Goal: Information Seeking & Learning: Learn about a topic

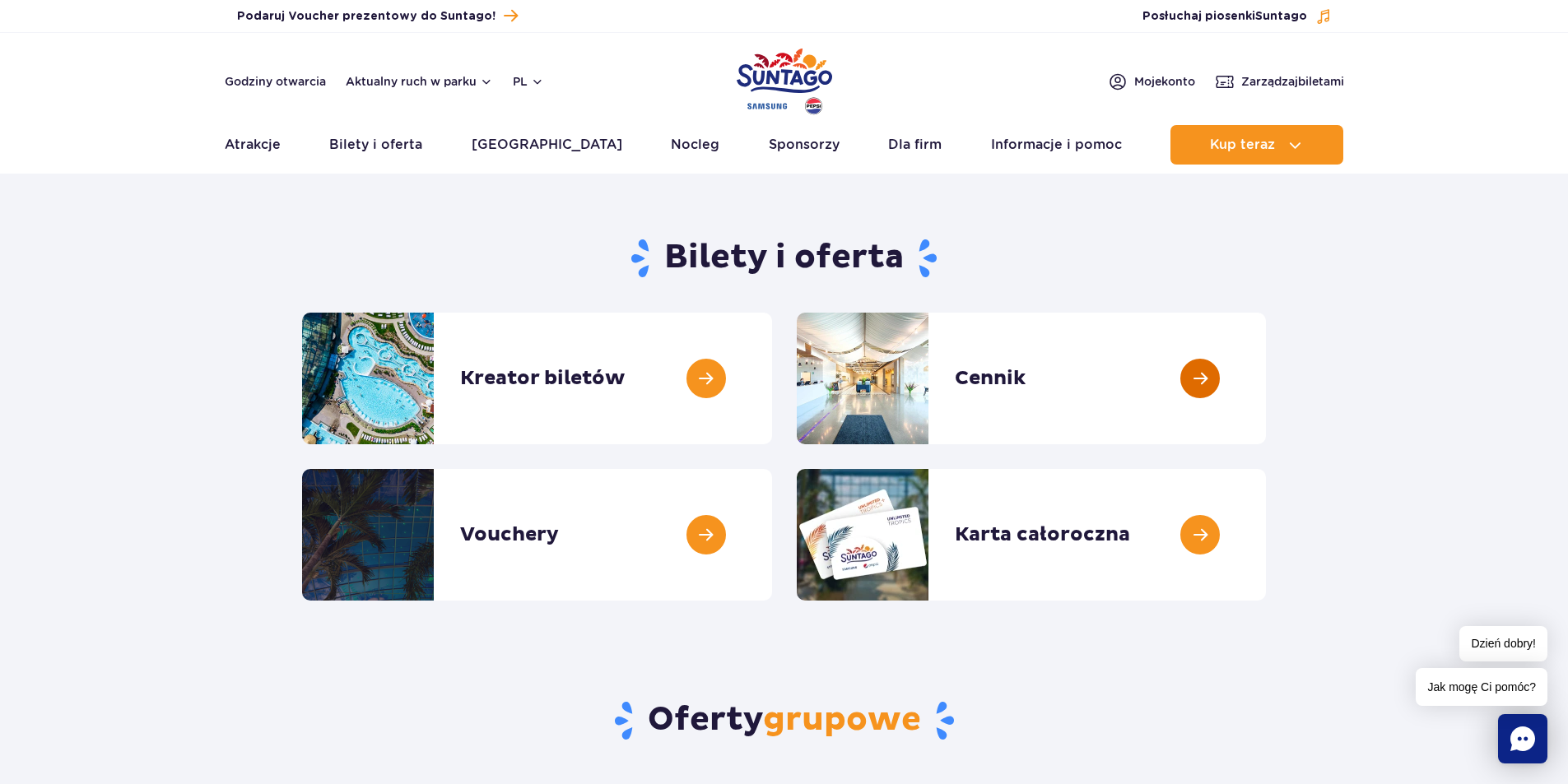
click at [1266, 359] on link at bounding box center [1266, 378] width 0 height 131
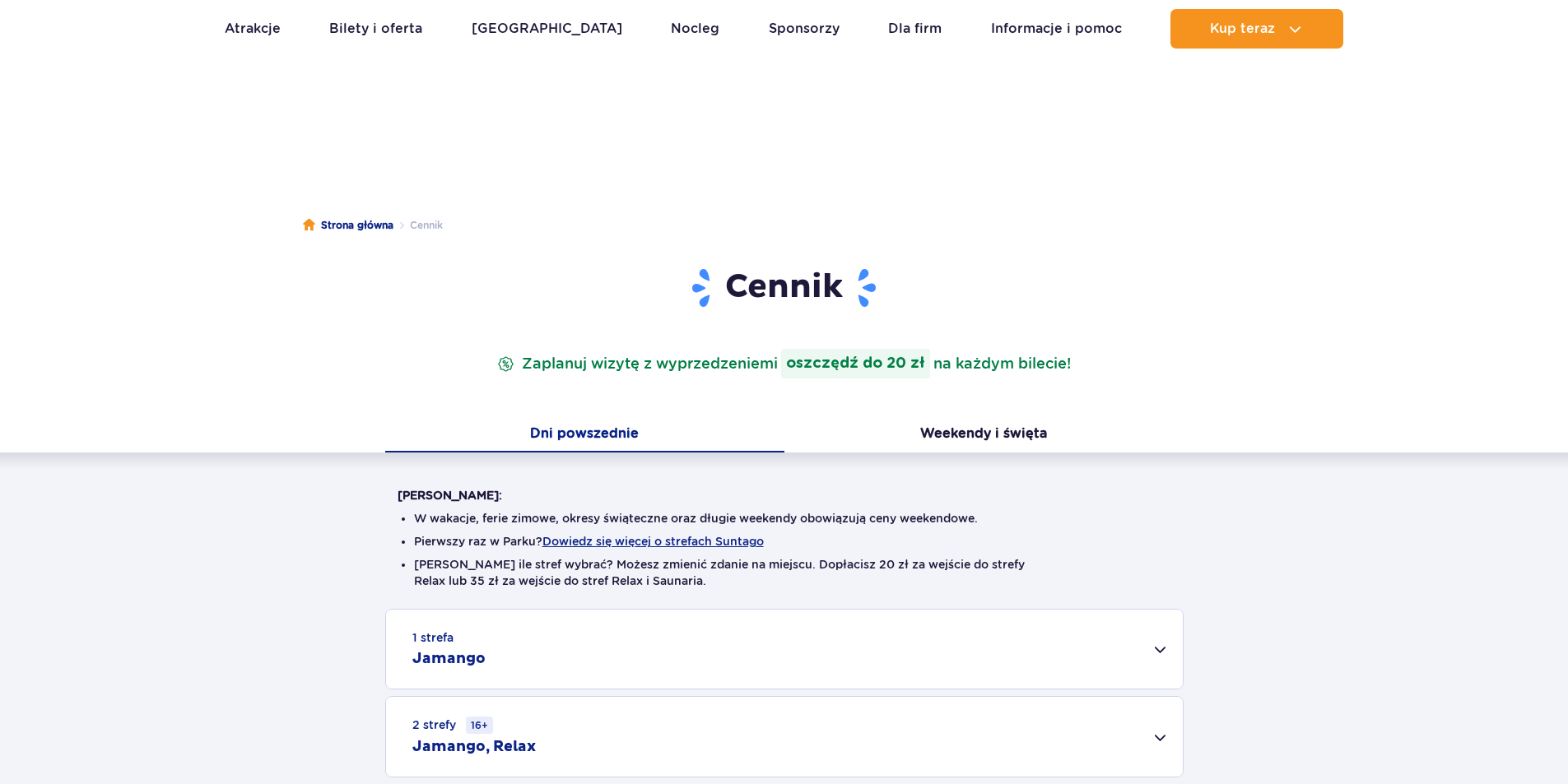
scroll to position [247, 0]
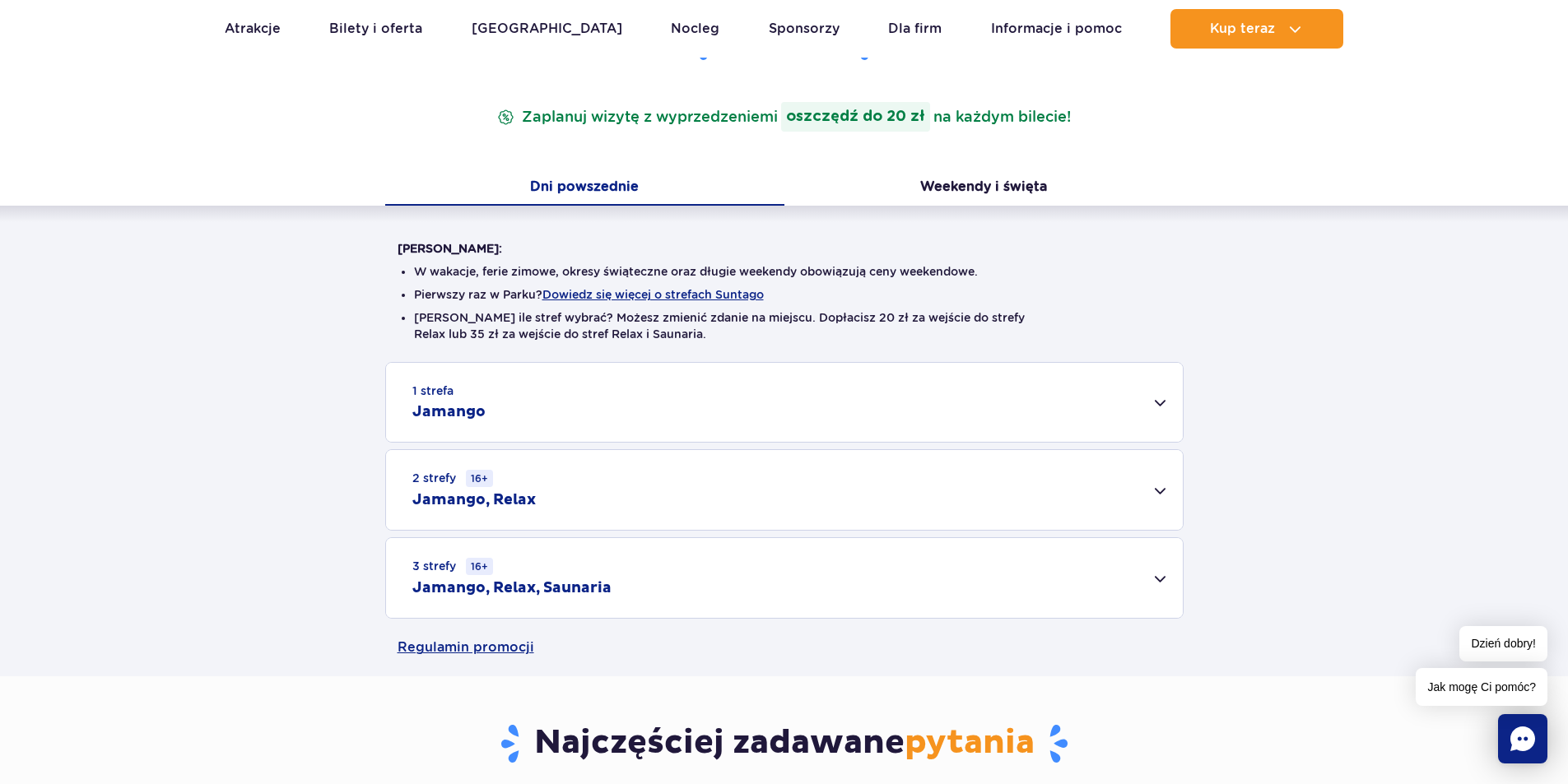
click at [1166, 475] on div "2 strefy 16+ Jamango, Relax" at bounding box center [784, 490] width 797 height 80
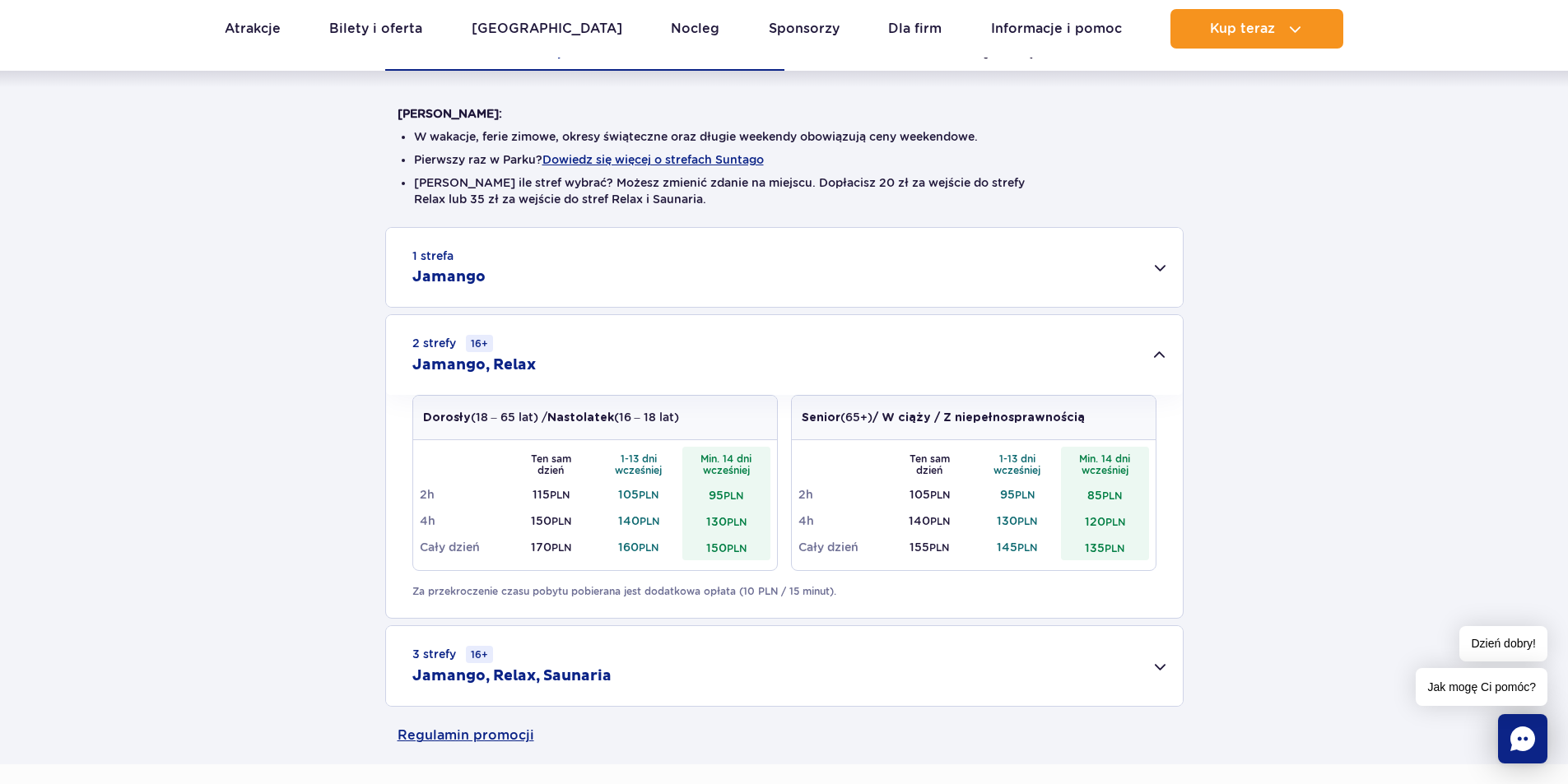
scroll to position [411, 0]
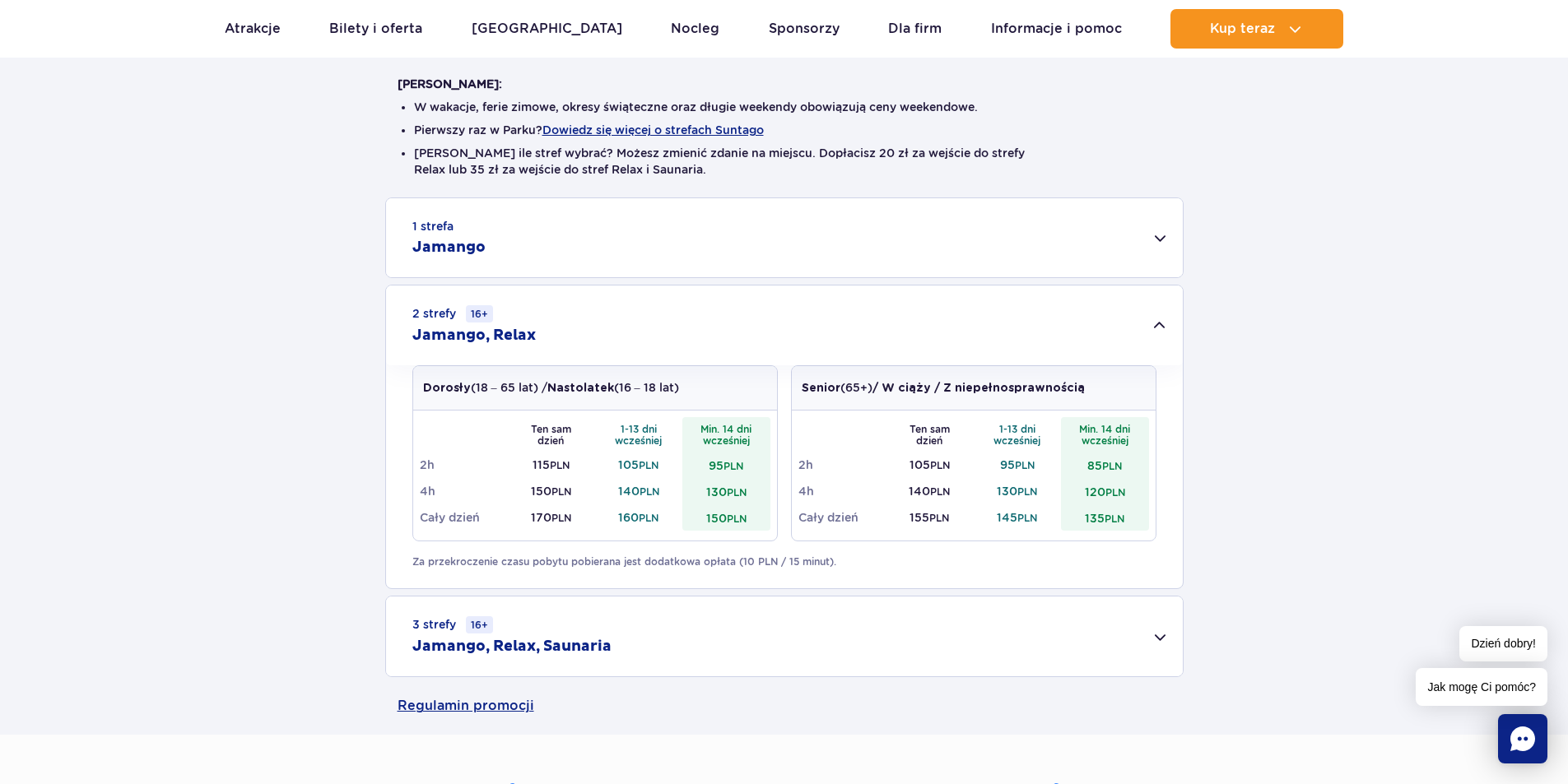
click at [1090, 635] on div "3 strefy 16+ Jamango, Relax, Saunaria" at bounding box center [784, 636] width 797 height 80
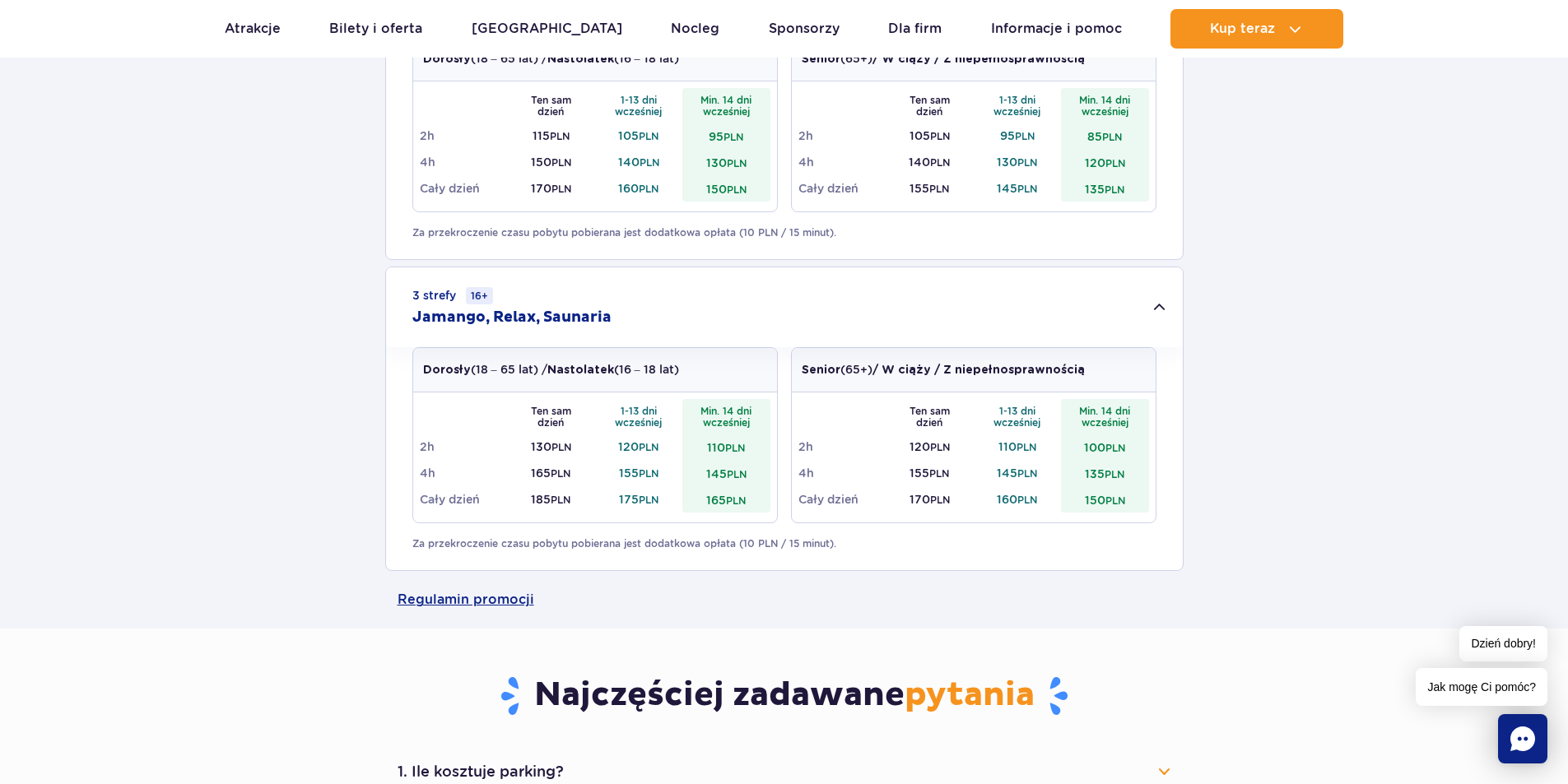
scroll to position [1152, 0]
